Goal: Check status: Check status

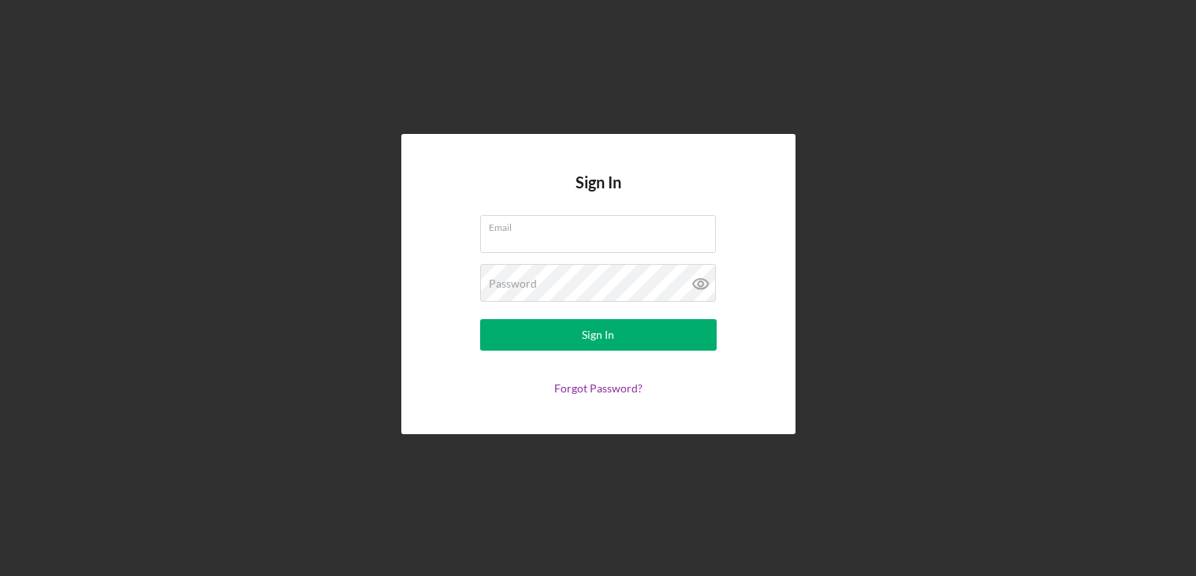
scroll to position [368, 0]
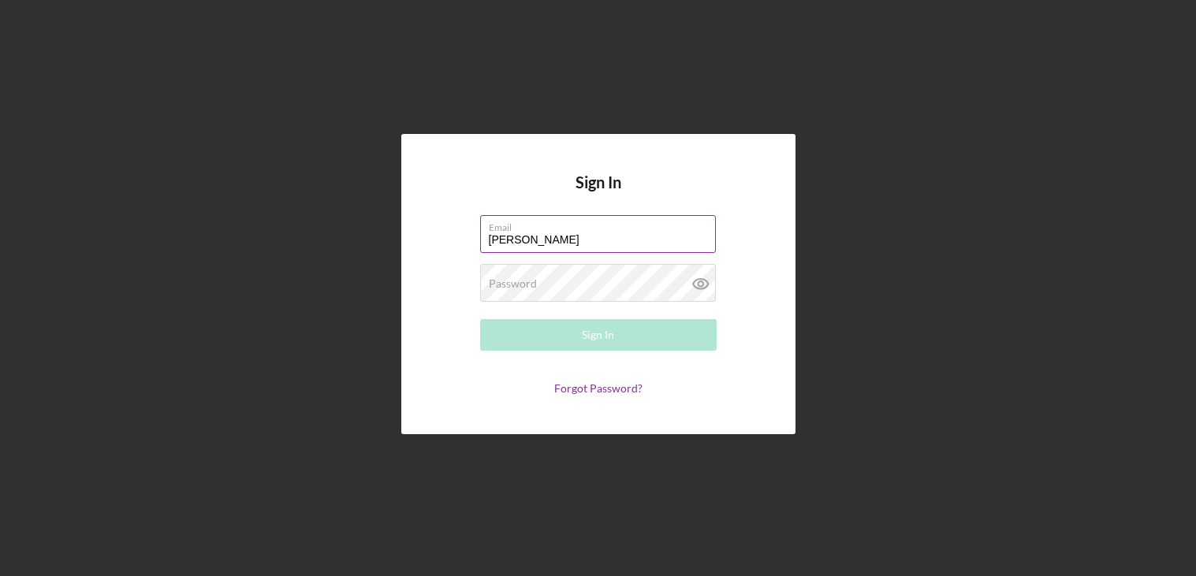
type input "[PERSON_NAME][EMAIL_ADDRESS][DOMAIN_NAME]"
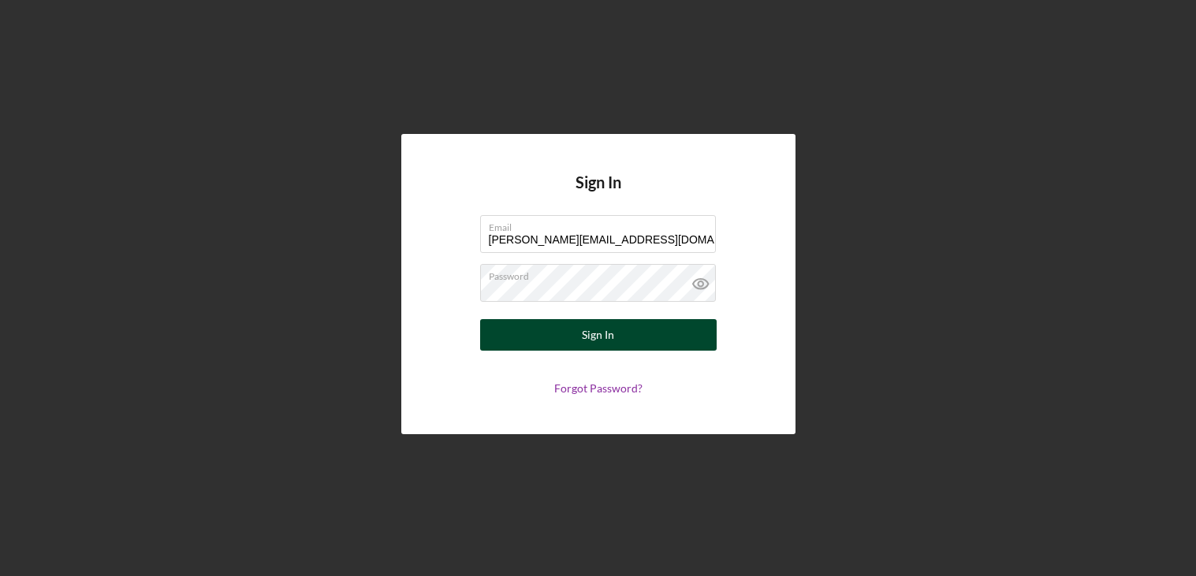
click at [616, 340] on button "Sign In" at bounding box center [598, 335] width 237 height 32
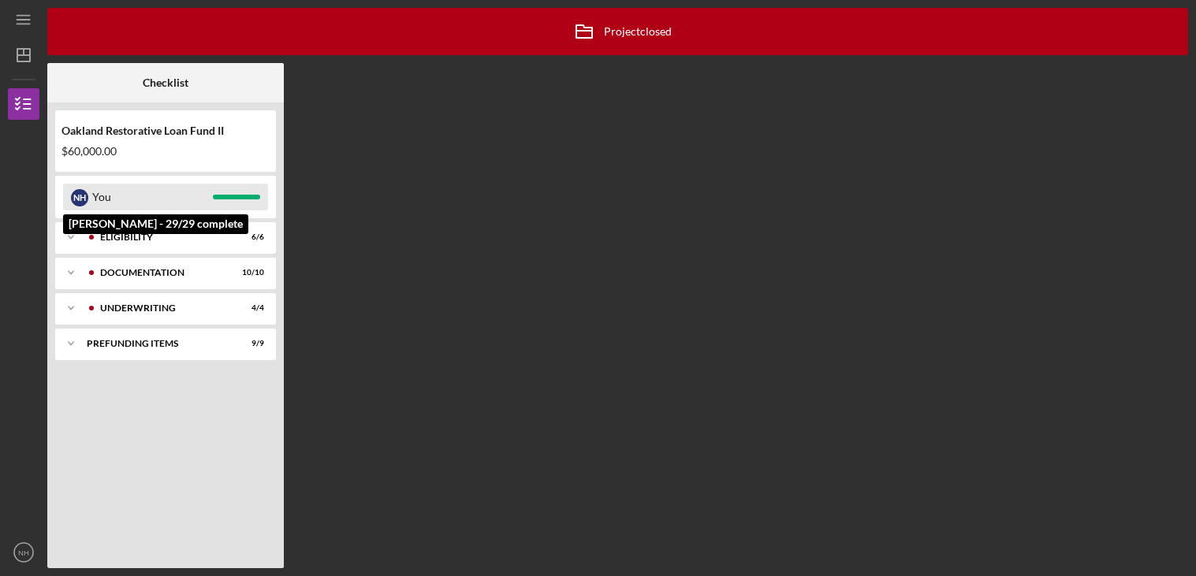
click at [175, 196] on div "You" at bounding box center [152, 197] width 121 height 27
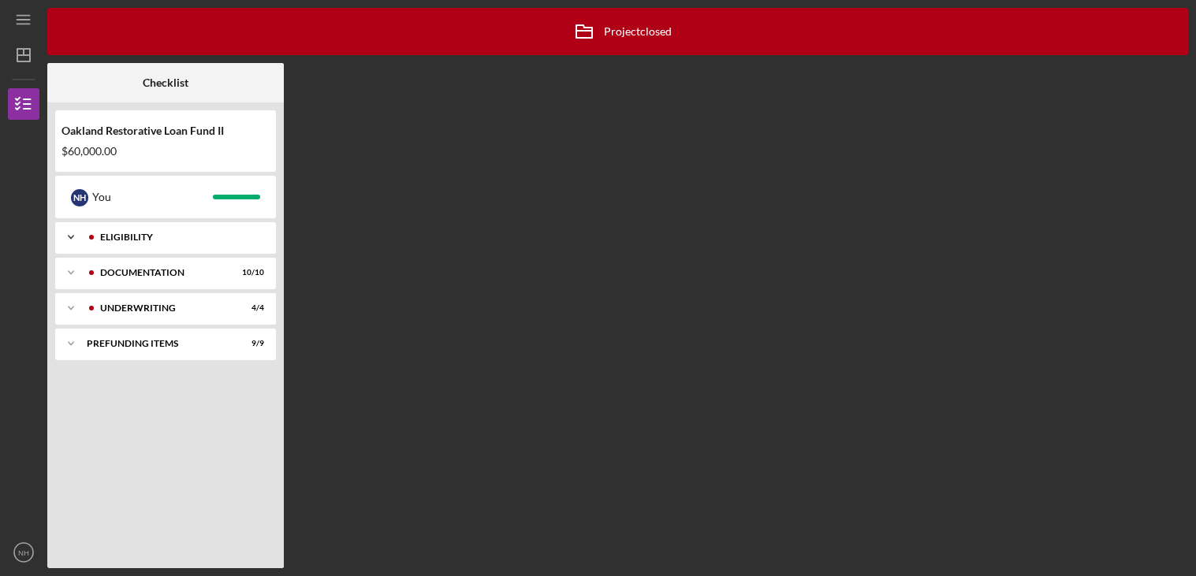
click at [145, 242] on div "Icon/Expander Eligibility 6 / 6" at bounding box center [165, 238] width 221 height 32
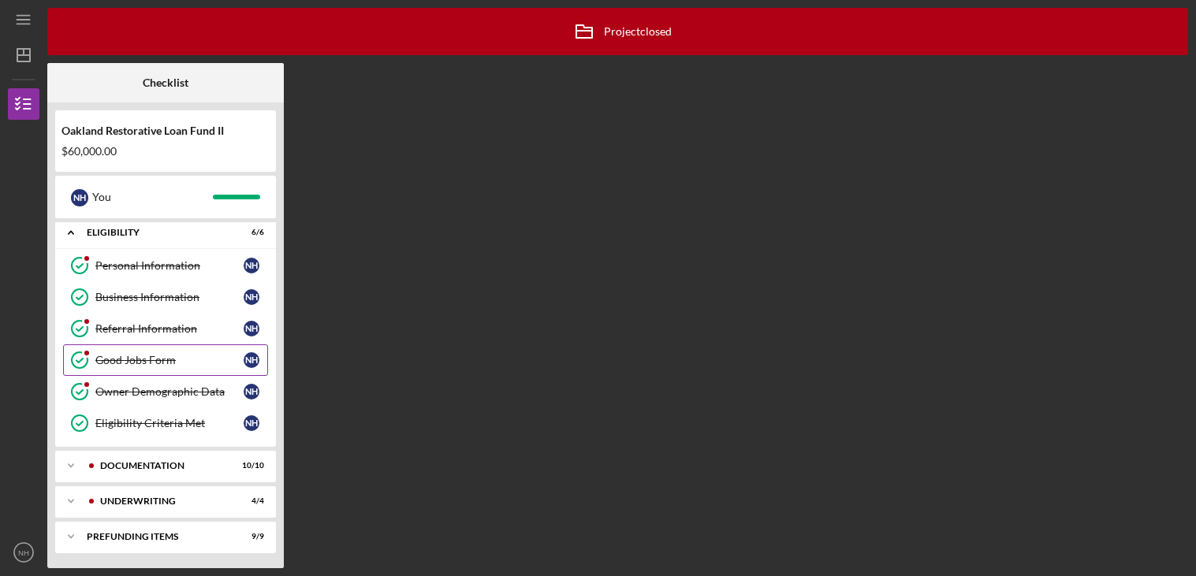
scroll to position [6, 0]
click at [173, 466] on div "Documentation" at bounding box center [178, 464] width 156 height 9
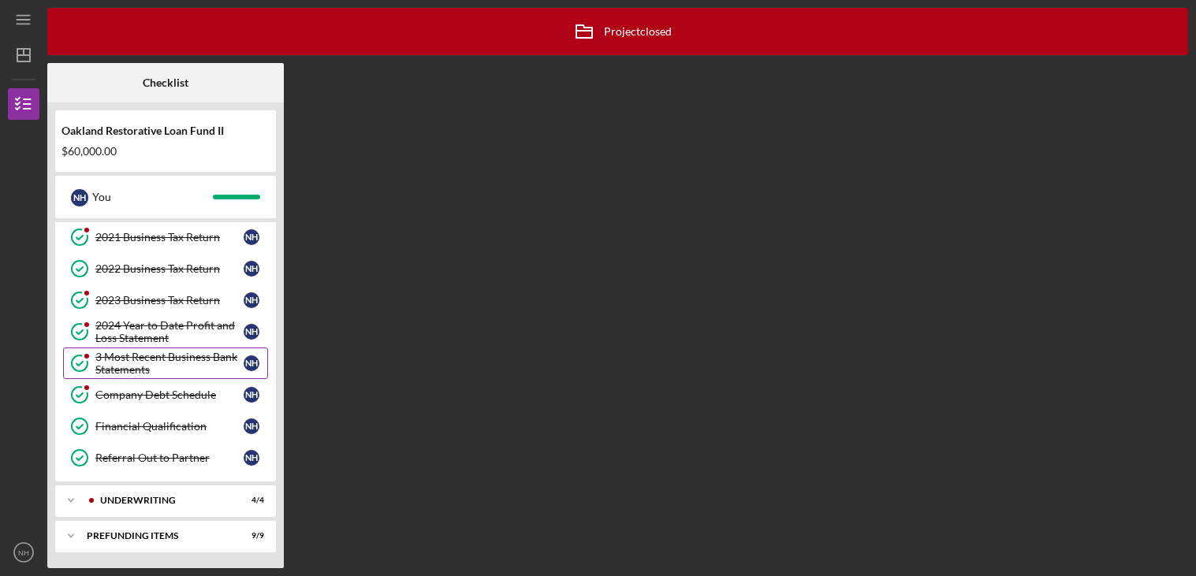
scroll to position [325, 0]
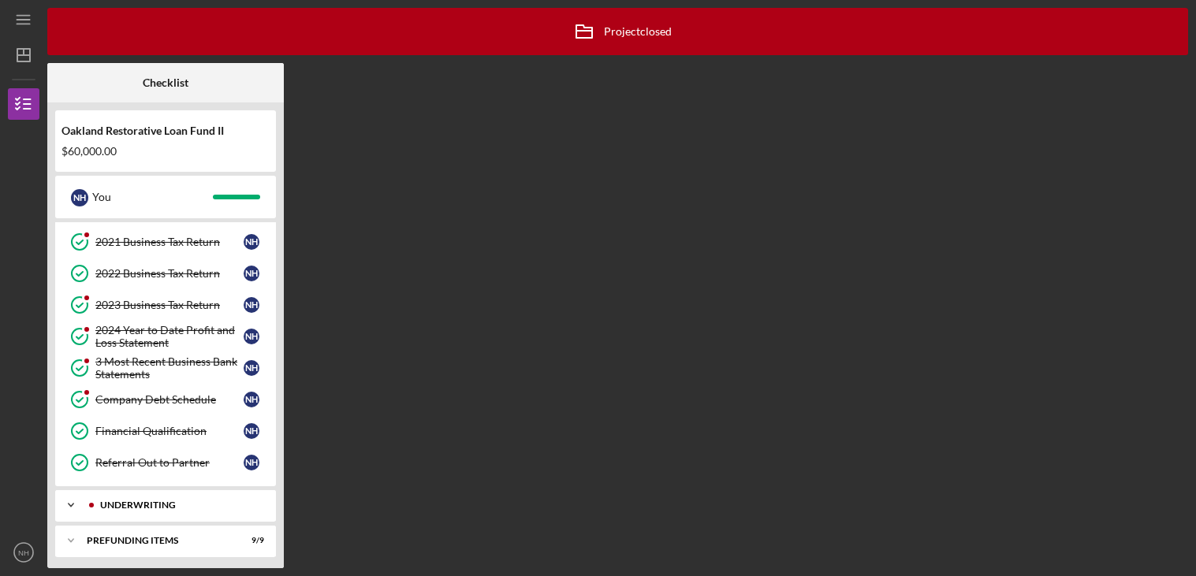
click at [159, 507] on div "Underwriting" at bounding box center [178, 505] width 156 height 9
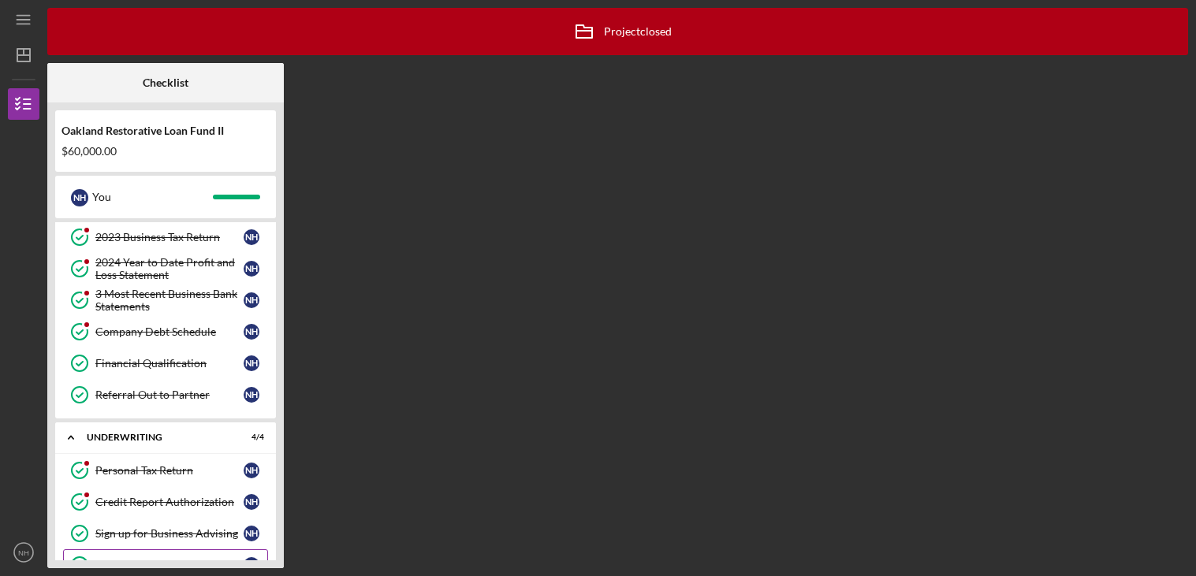
scroll to position [468, 0]
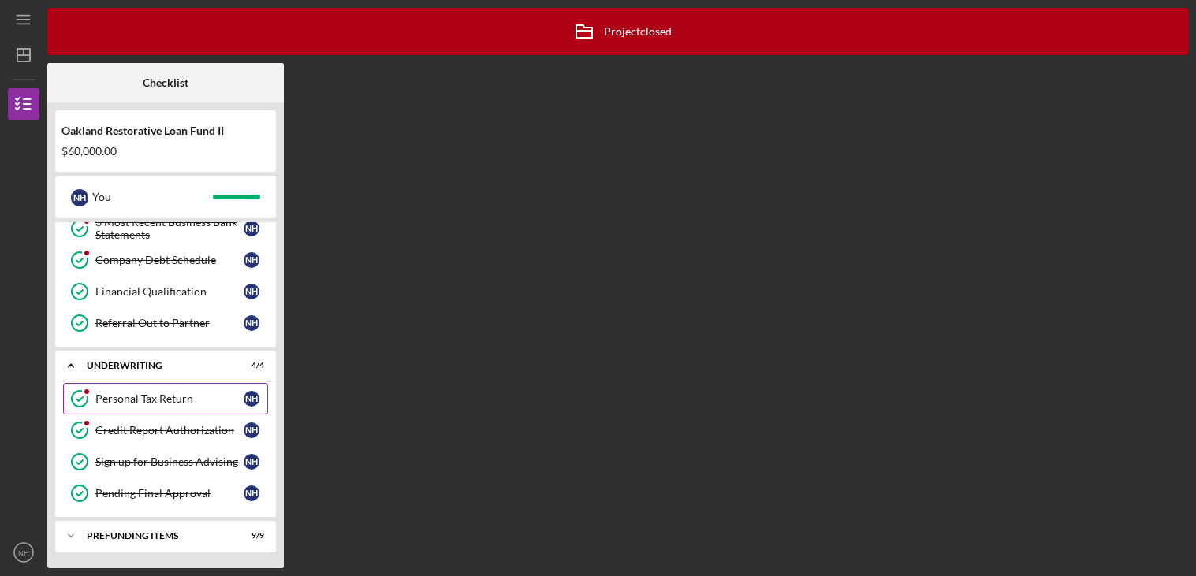
click at [160, 398] on div "Personal Tax Return" at bounding box center [169, 399] width 148 height 13
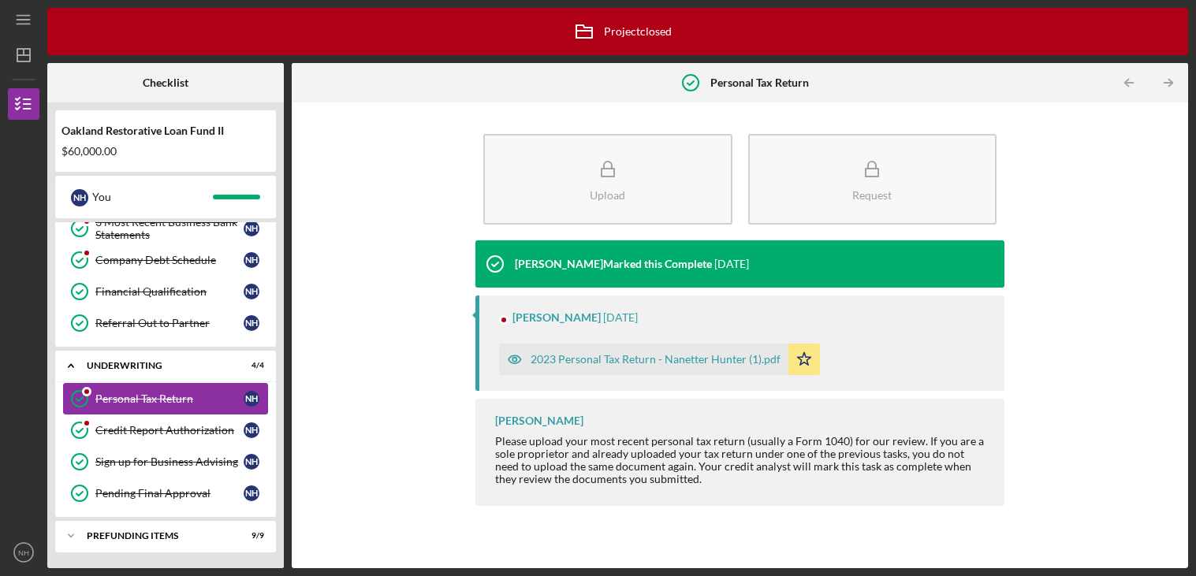
click at [160, 398] on div "Personal Tax Return" at bounding box center [169, 399] width 148 height 13
click at [605, 364] on div "2023 Personal Tax Return - Nanetter Hunter (1).pdf" at bounding box center [656, 359] width 250 height 13
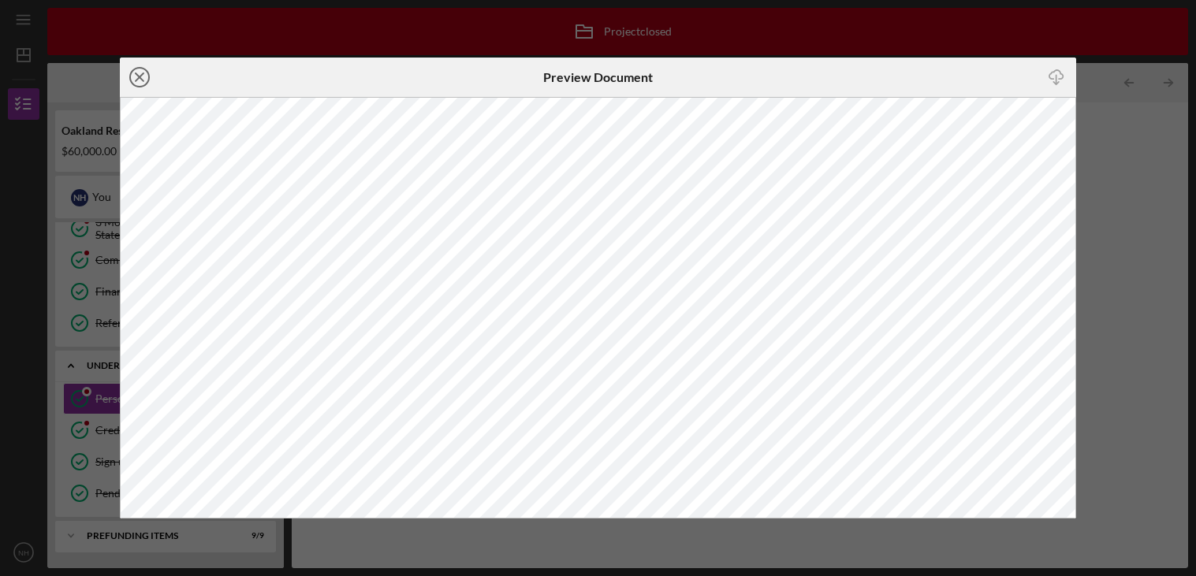
click at [140, 80] on icon "Icon/Close" at bounding box center [139, 77] width 39 height 39
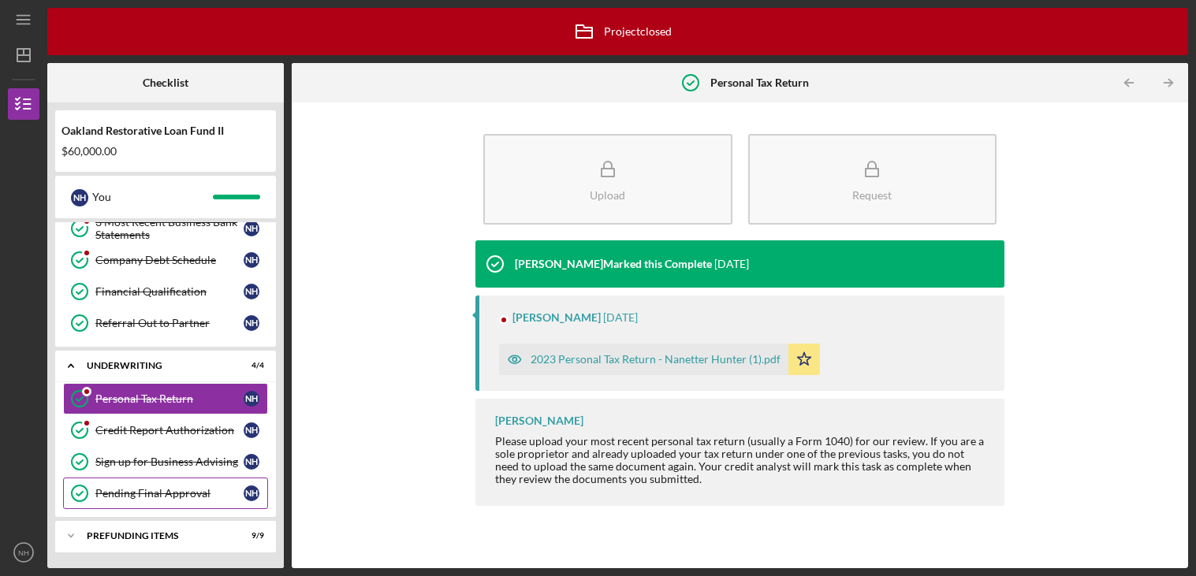
scroll to position [468, 0]
click at [151, 539] on div "Prefunding Items" at bounding box center [172, 535] width 170 height 9
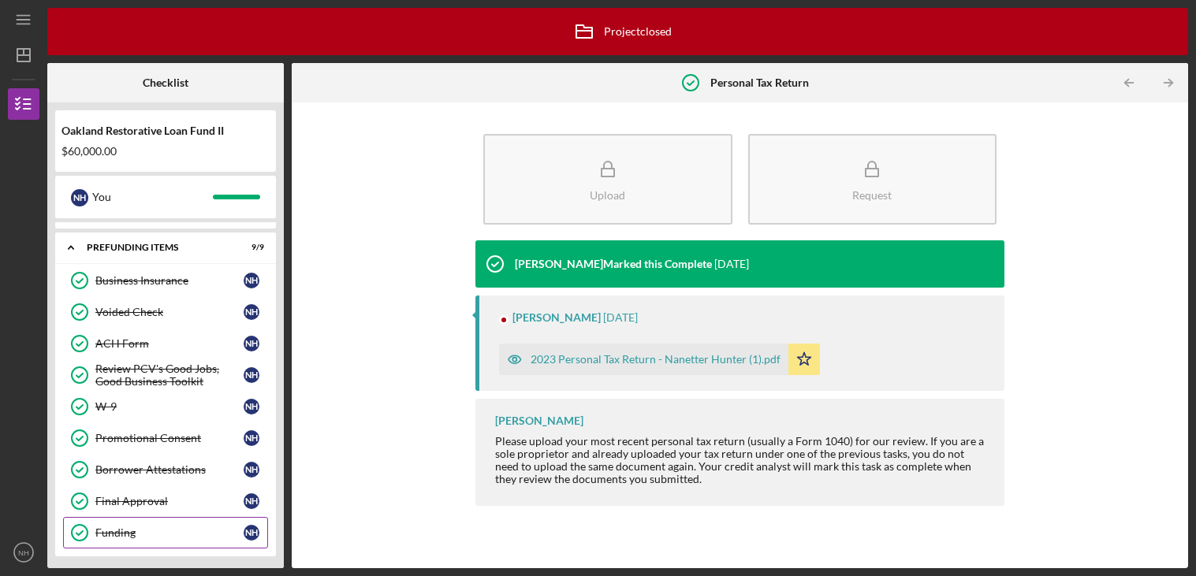
scroll to position [761, 0]
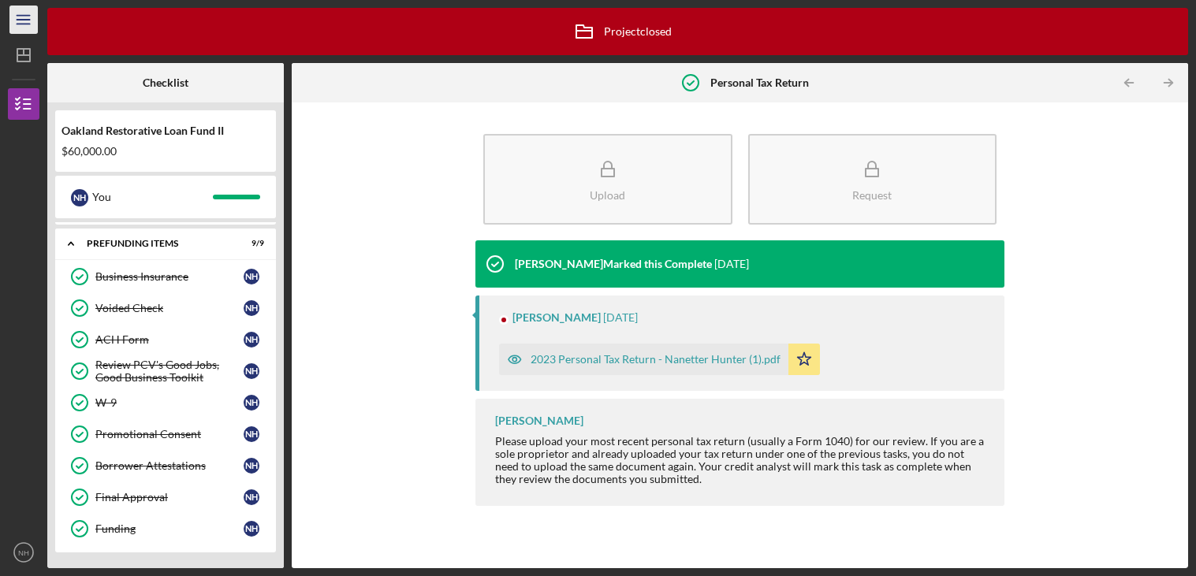
click at [22, 23] on icon "Icon/Menu" at bounding box center [23, 19] width 35 height 35
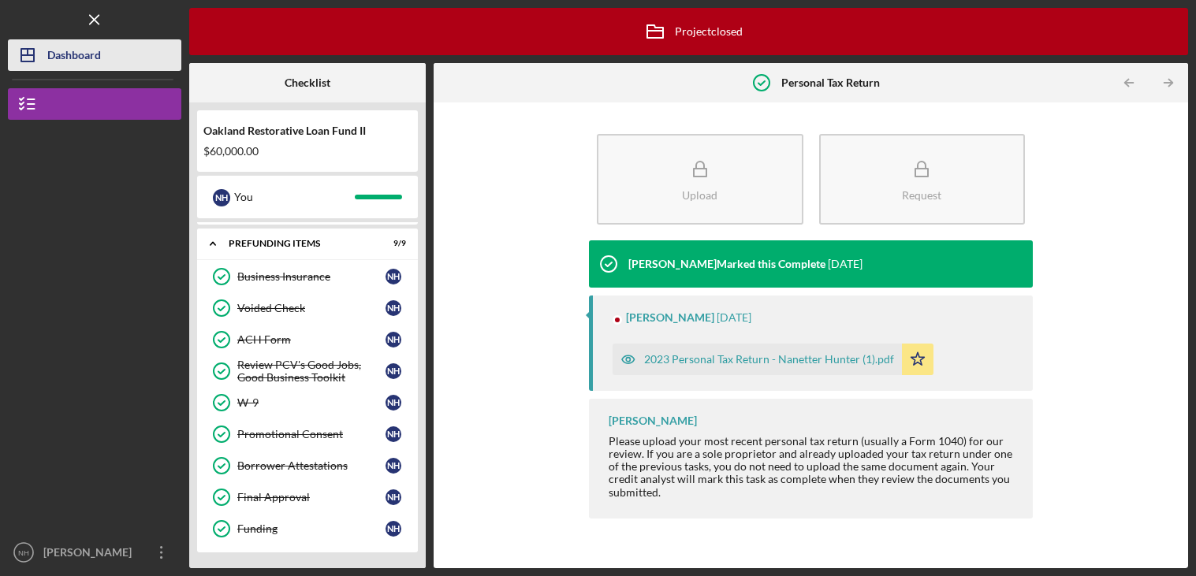
click at [55, 70] on div "Dashboard" at bounding box center [74, 56] width 54 height 35
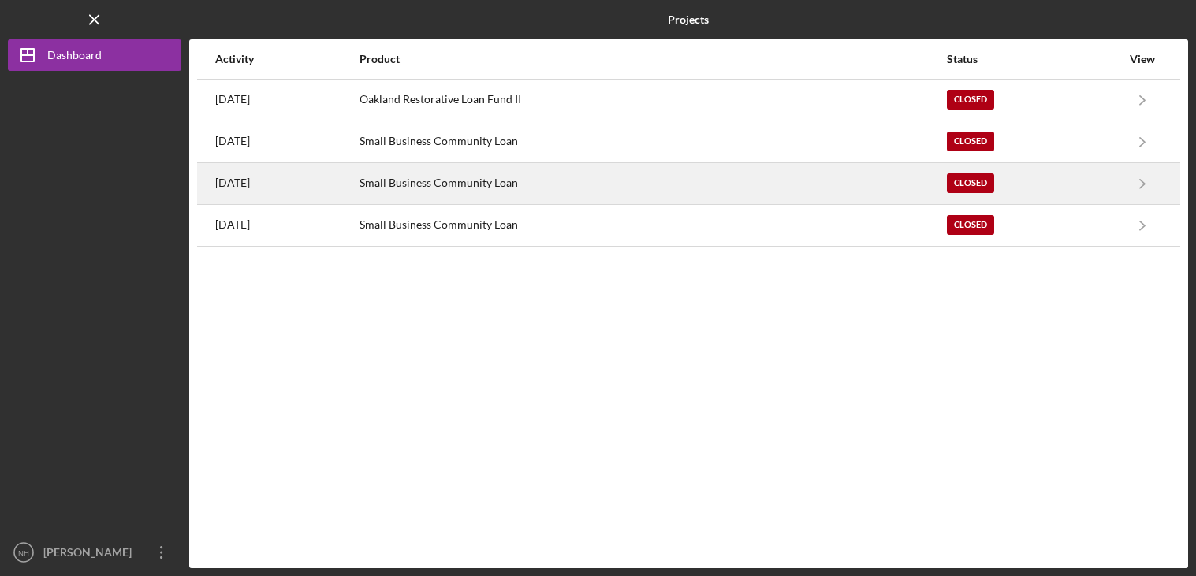
click at [527, 187] on div "Small Business Community Loan" at bounding box center [653, 183] width 586 height 39
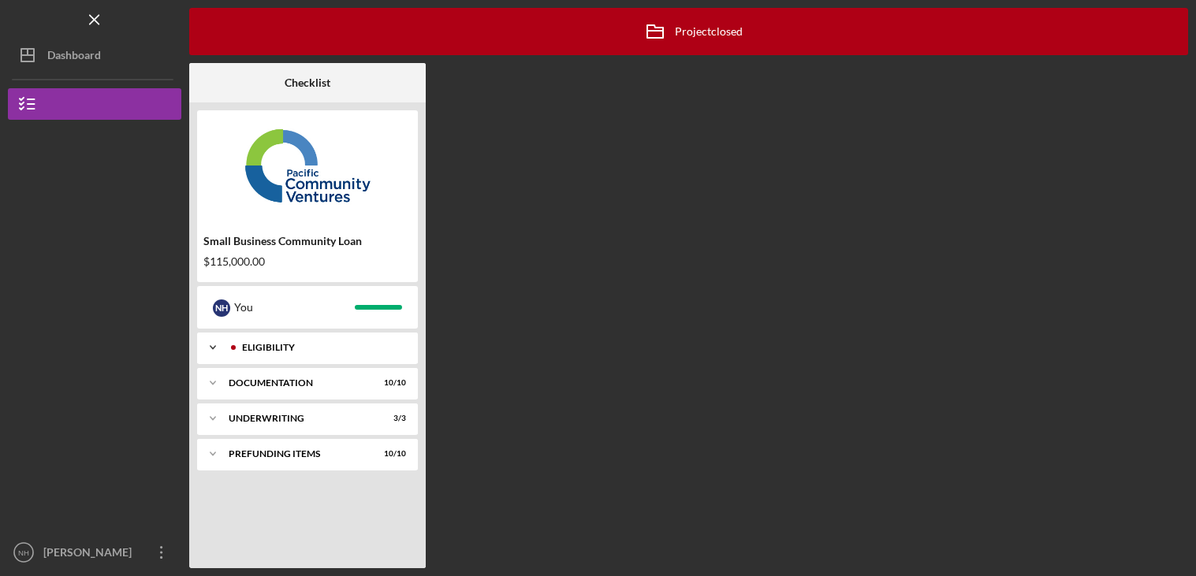
click at [207, 347] on icon "Icon/Expander" at bounding box center [213, 348] width 32 height 32
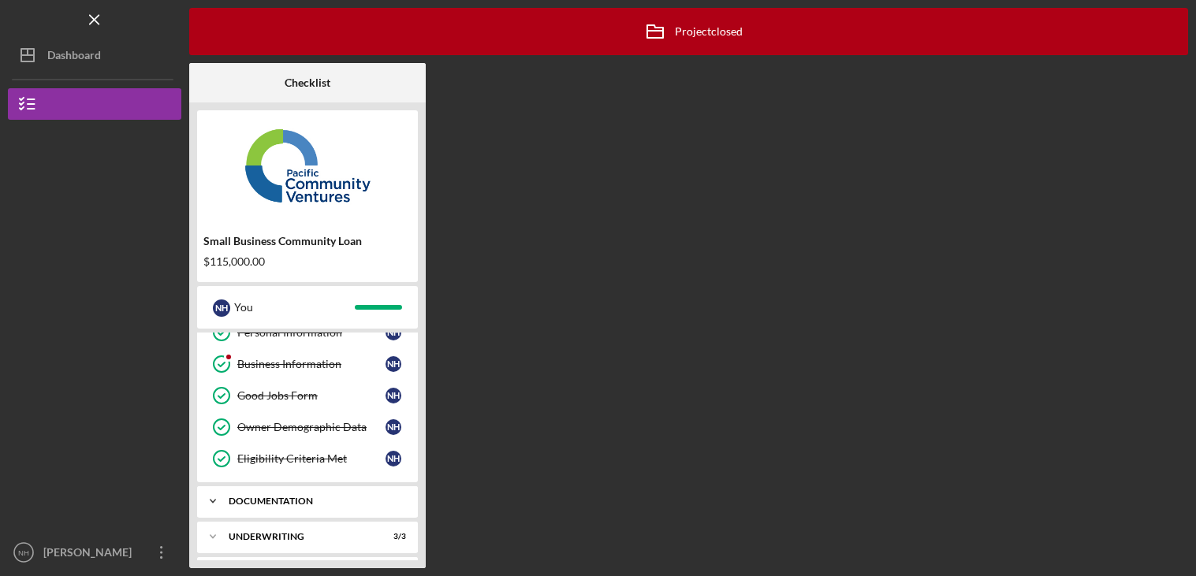
scroll to position [84, 0]
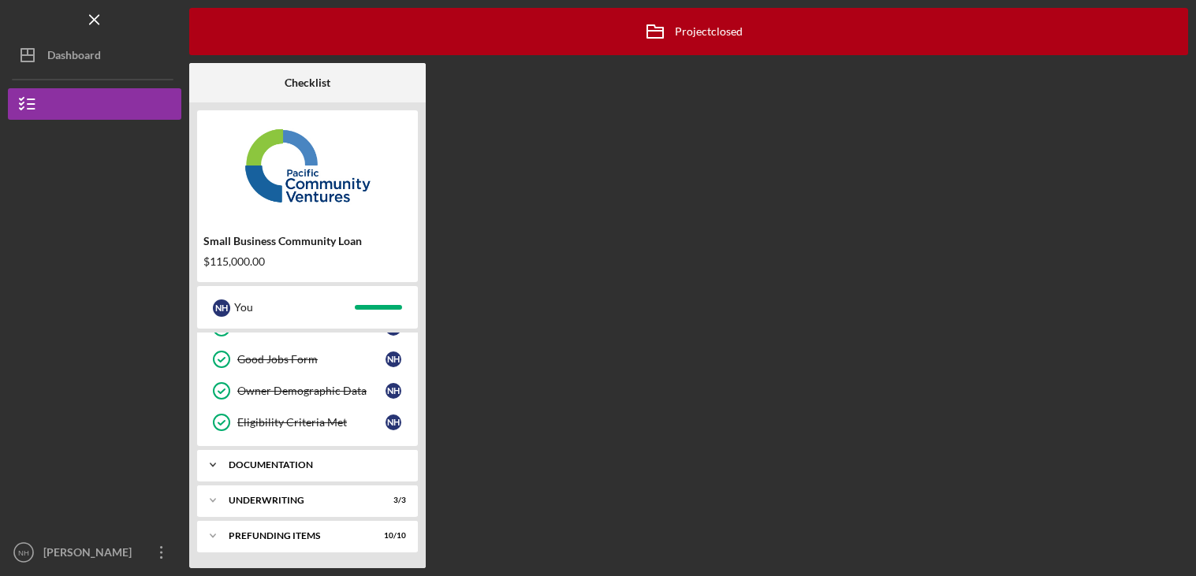
click at [212, 460] on icon "Icon/Expander" at bounding box center [213, 465] width 32 height 32
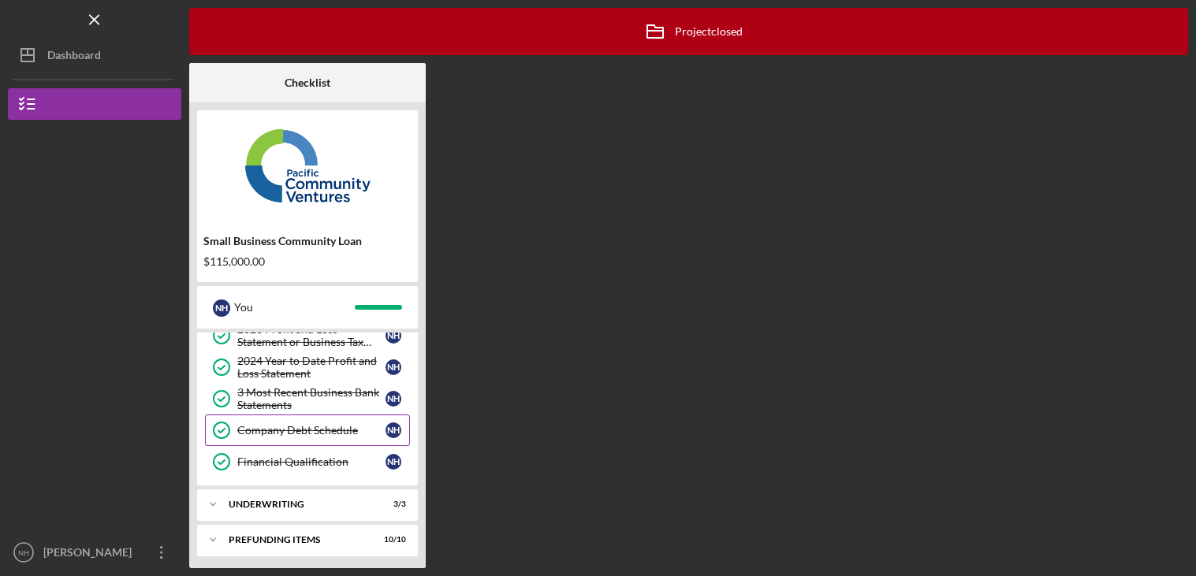
scroll to position [410, 0]
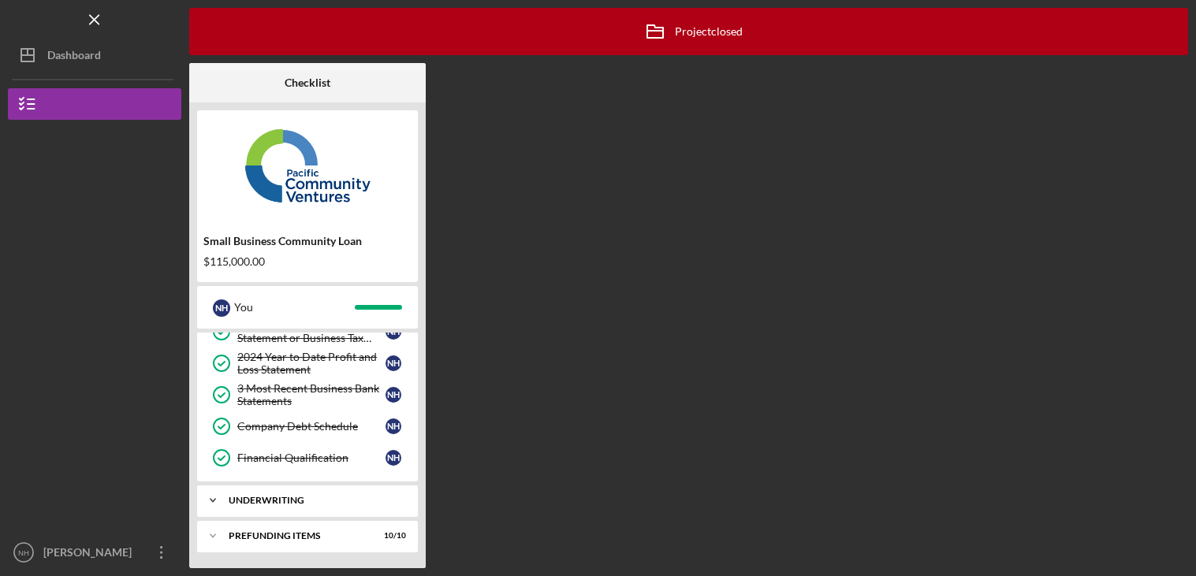
click at [300, 493] on div "Icon/Expander Underwriting 3 / 3" at bounding box center [307, 501] width 221 height 32
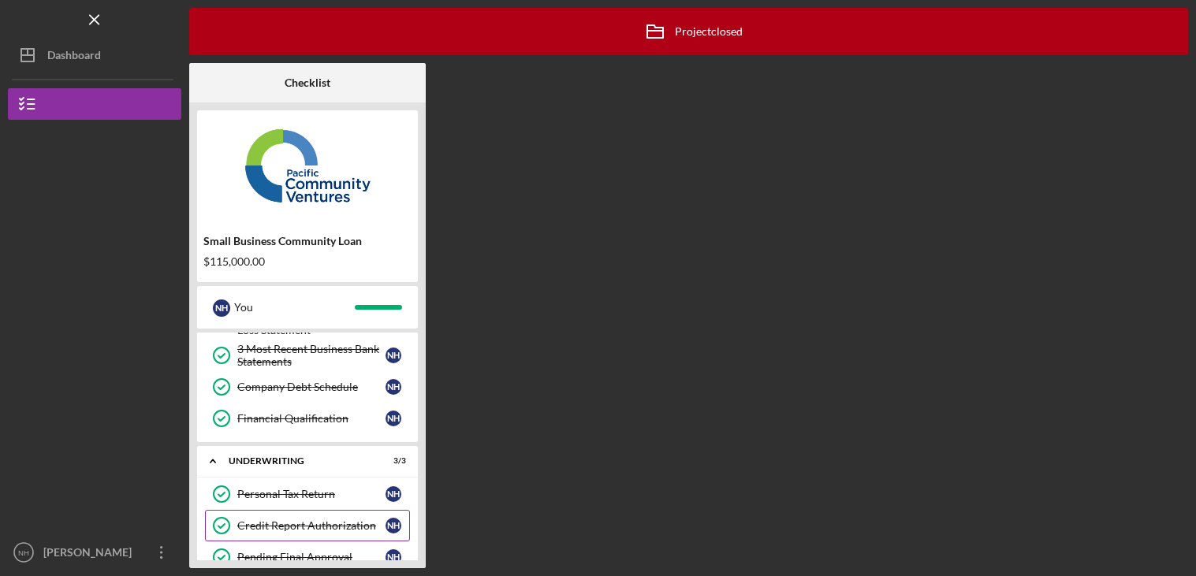
scroll to position [513, 0]
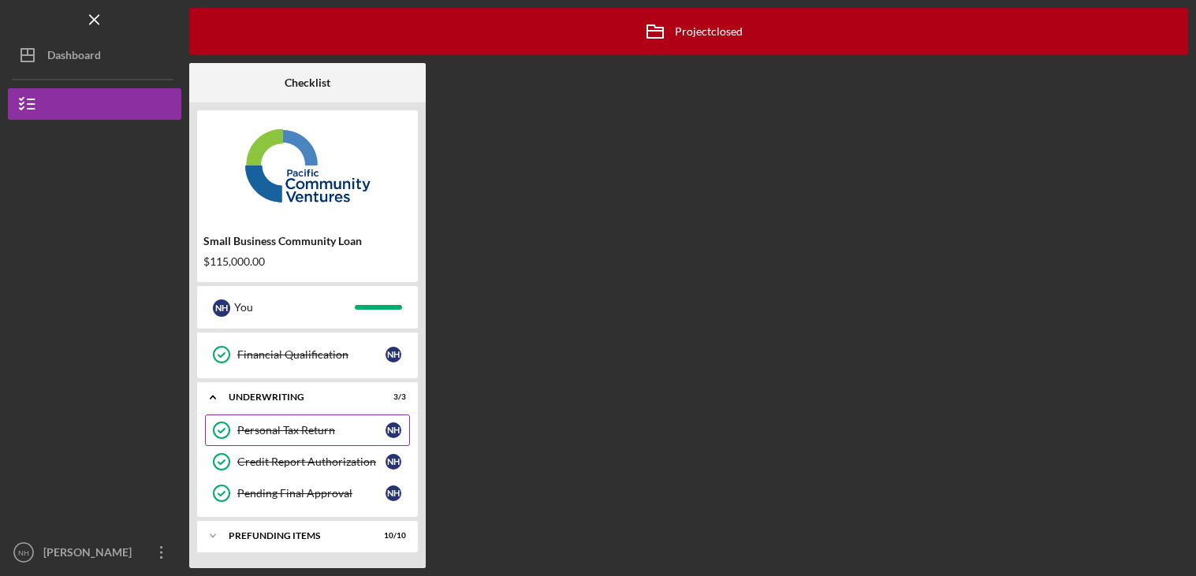
click at [315, 437] on link "Personal Tax Return Personal Tax Return N H" at bounding box center [307, 431] width 205 height 32
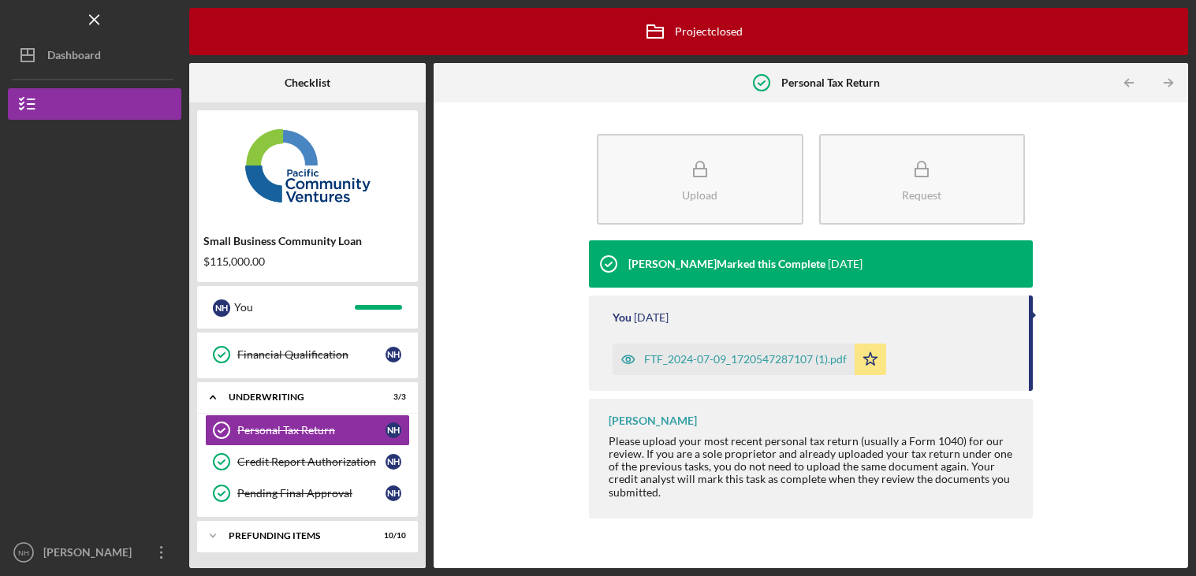
click at [673, 358] on div "FTF_2024-07-09_1720547287107 (1).pdf" at bounding box center [745, 359] width 203 height 13
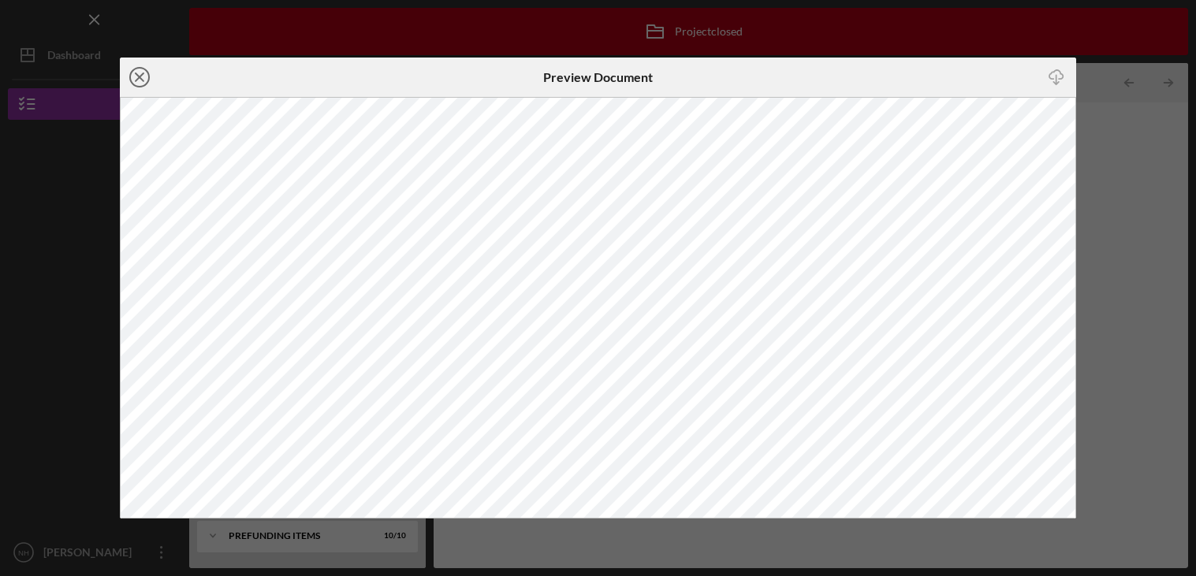
click at [133, 78] on icon "Icon/Close" at bounding box center [139, 77] width 39 height 39
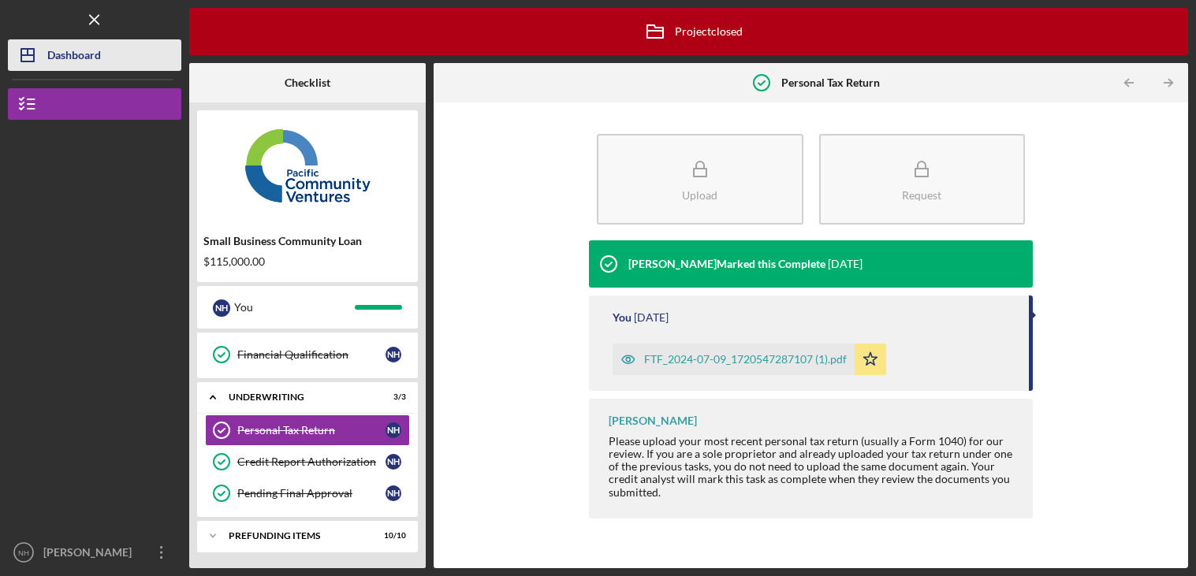
click at [114, 61] on button "Icon/Dashboard Dashboard" at bounding box center [94, 55] width 173 height 32
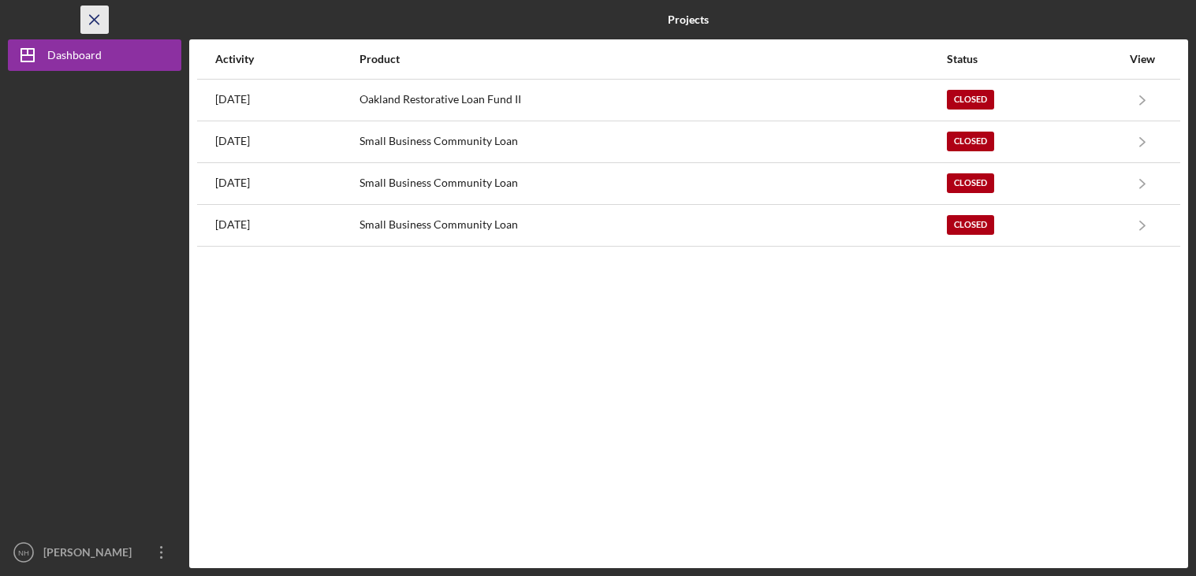
click at [86, 24] on icon "Icon/Menu Close" at bounding box center [94, 19] width 35 height 35
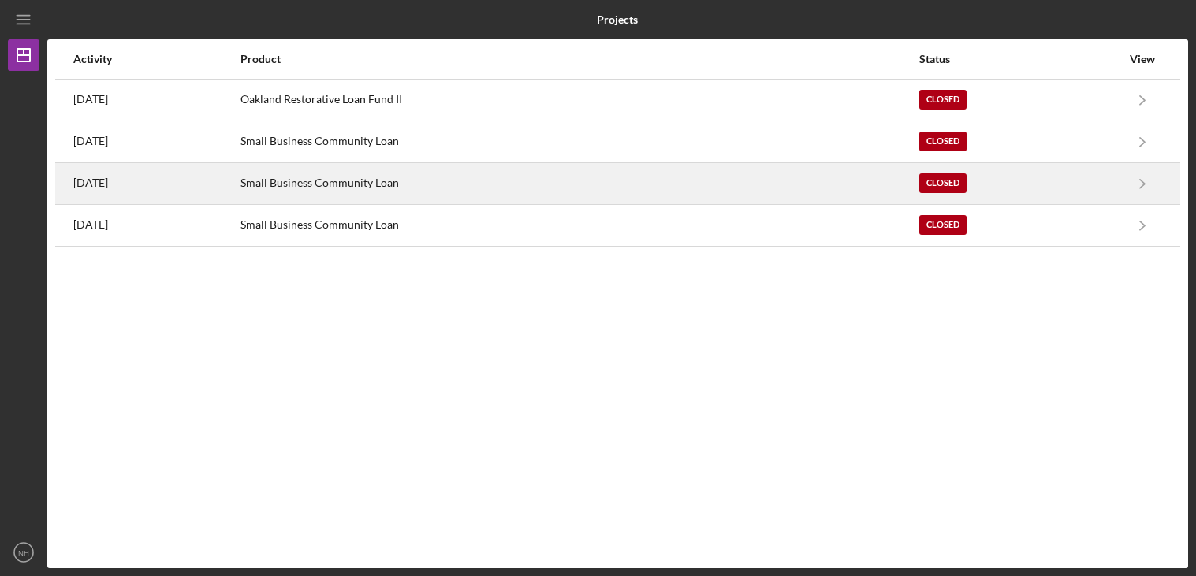
click at [144, 195] on div "[DATE]" at bounding box center [156, 183] width 166 height 39
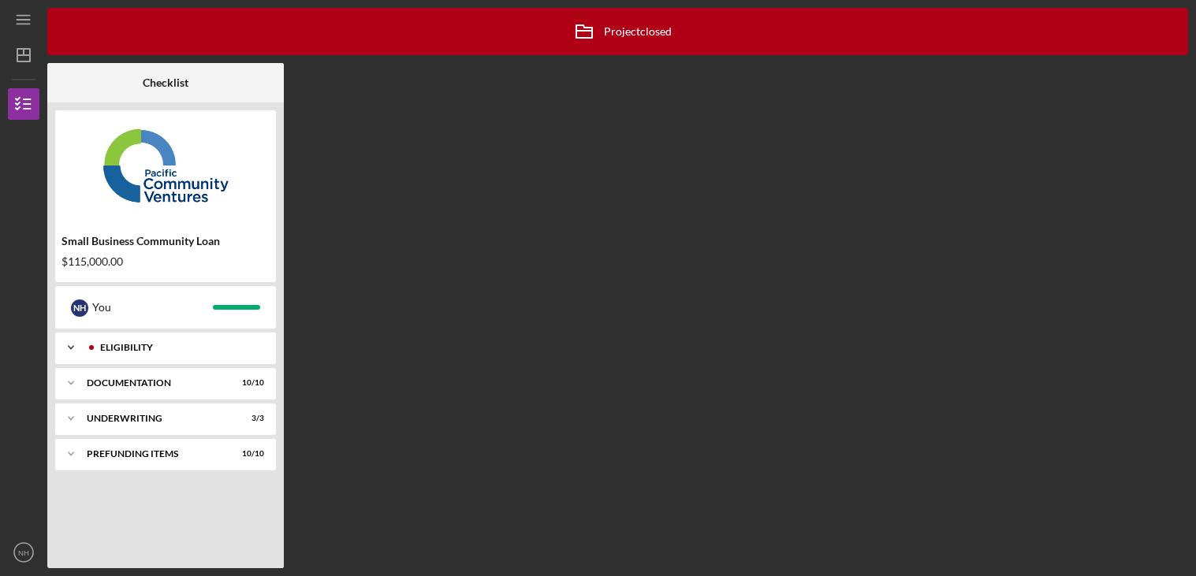
click at [139, 339] on div "Icon/Expander Eligibility 5 / 5" at bounding box center [165, 348] width 221 height 32
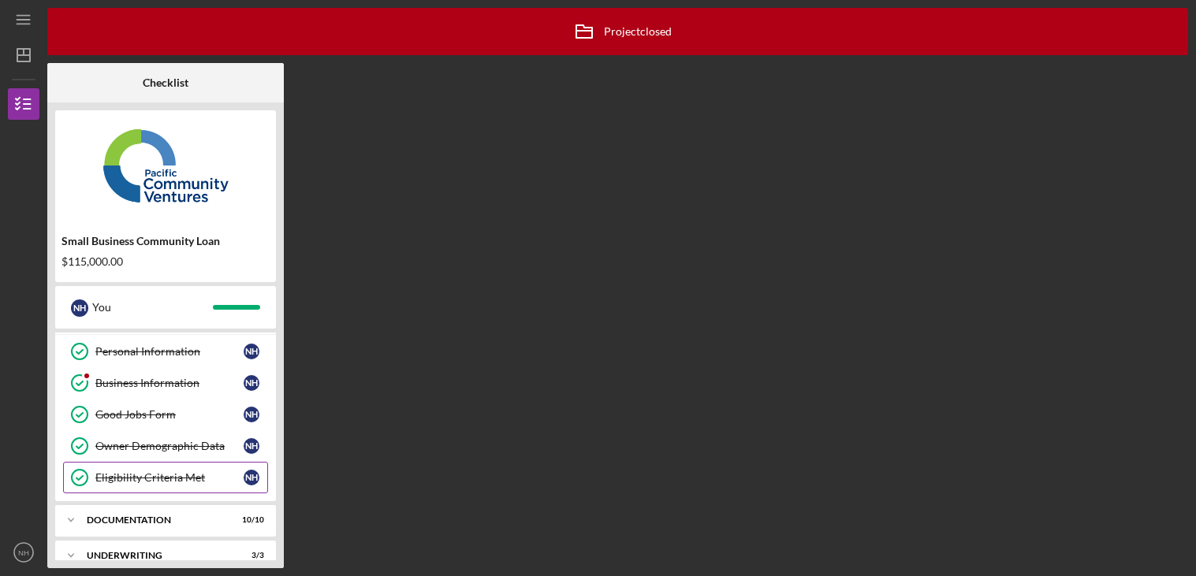
scroll to position [84, 0]
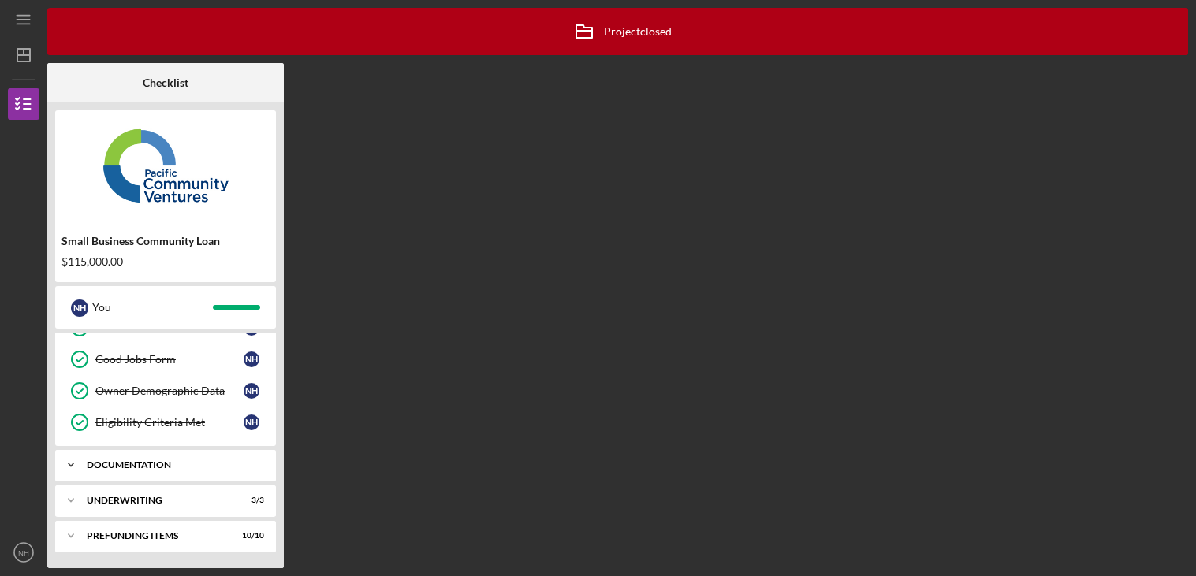
click at [178, 469] on div "Documentation" at bounding box center [172, 464] width 170 height 9
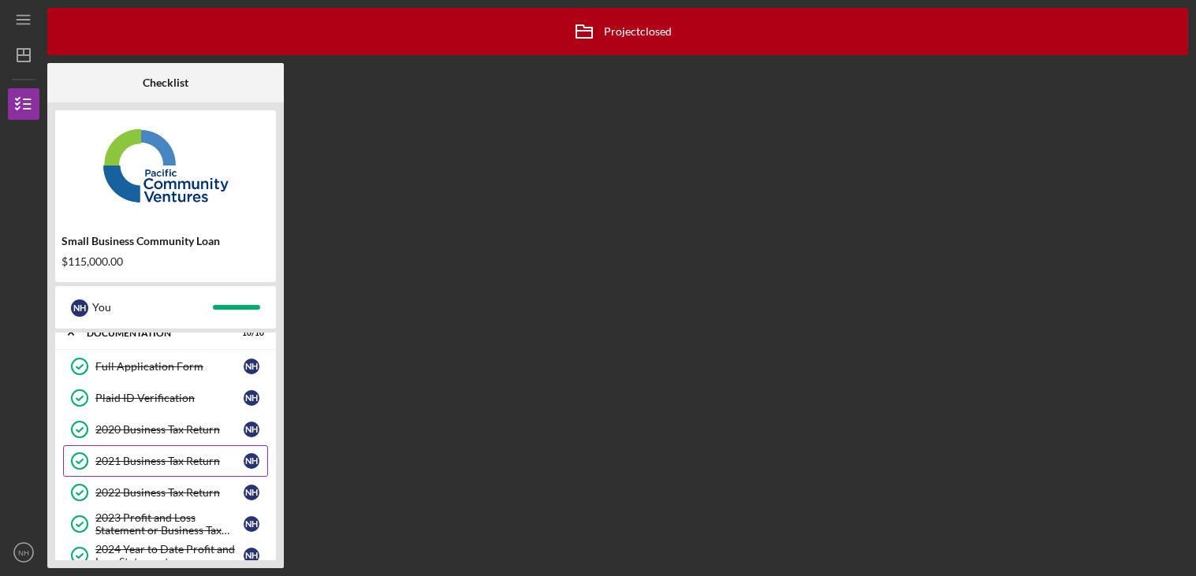
scroll to position [225, 0]
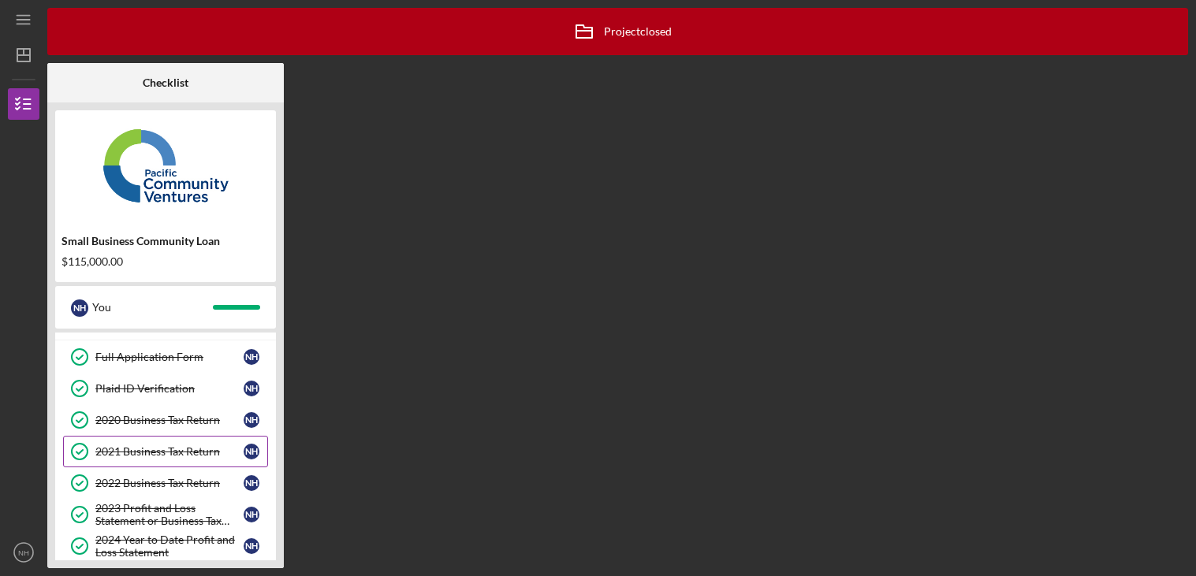
click at [161, 457] on div "2021 Business Tax Return" at bounding box center [169, 451] width 148 height 13
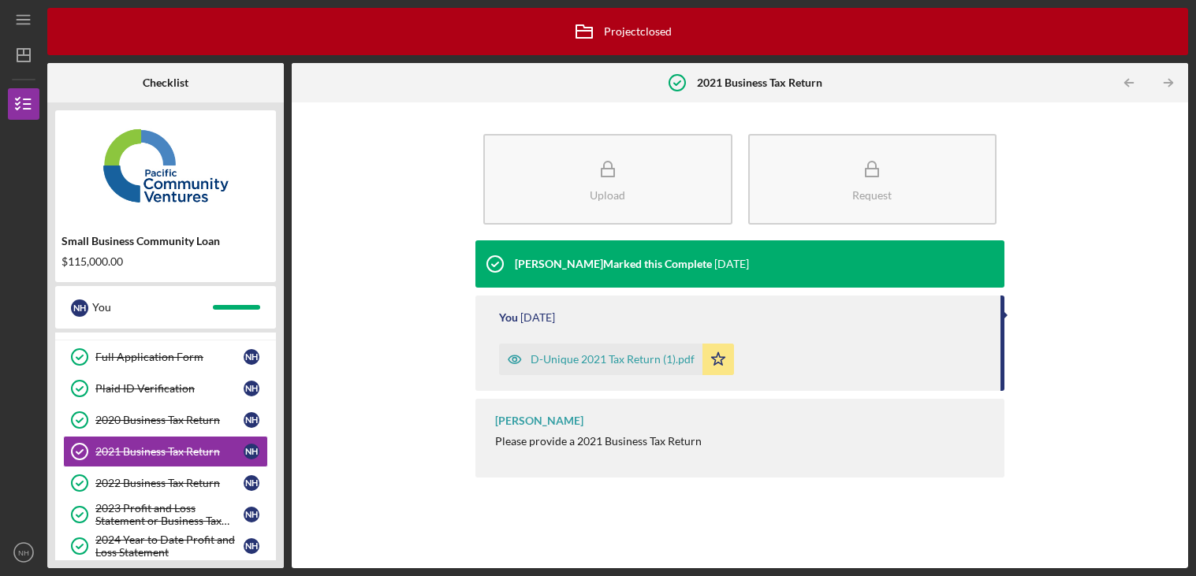
click at [656, 361] on div "D-Unique 2021 Tax Return (1).pdf" at bounding box center [613, 359] width 164 height 13
